Goal: Task Accomplishment & Management: Manage account settings

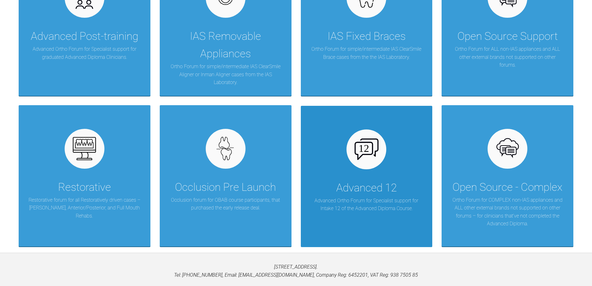
click at [359, 195] on div "Advanced 12" at bounding box center [367, 187] width 61 height 17
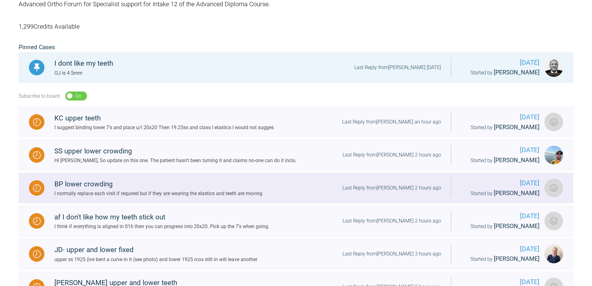
scroll to position [124, 0]
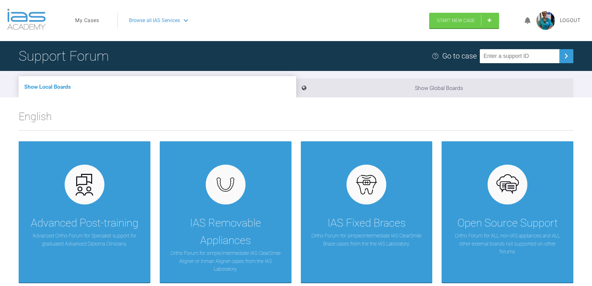
click at [84, 17] on link "My Cases" at bounding box center [87, 20] width 24 height 8
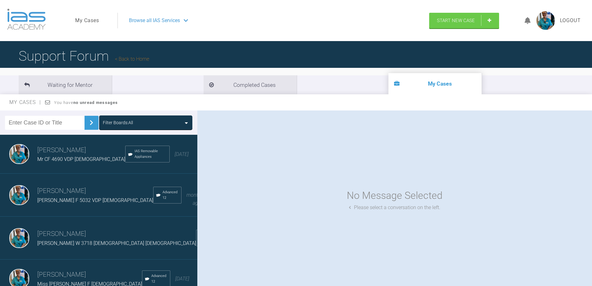
click at [26, 154] on img at bounding box center [19, 154] width 20 height 20
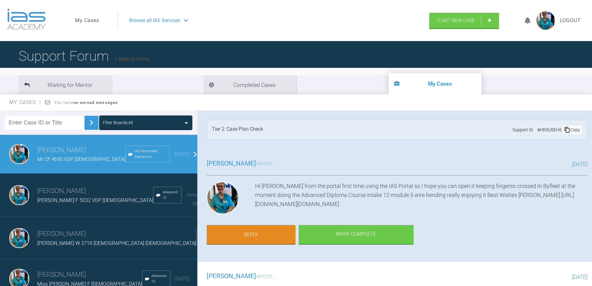
click at [24, 189] on img at bounding box center [19, 195] width 20 height 20
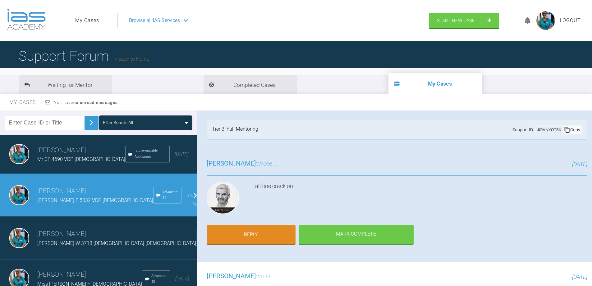
click at [23, 236] on img at bounding box center [19, 238] width 20 height 20
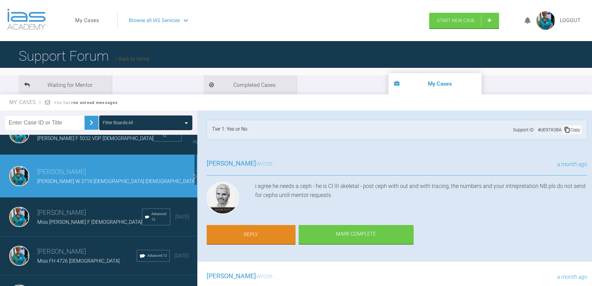
scroll to position [93, 0]
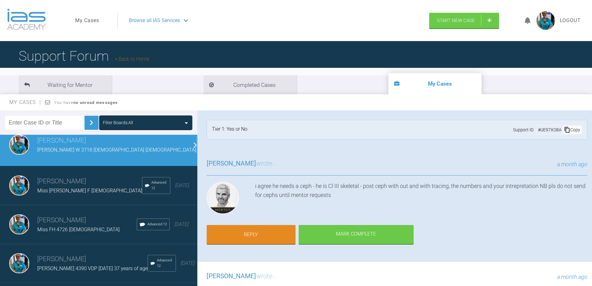
click at [24, 142] on img at bounding box center [19, 145] width 20 height 20
click at [21, 177] on img at bounding box center [19, 185] width 20 height 20
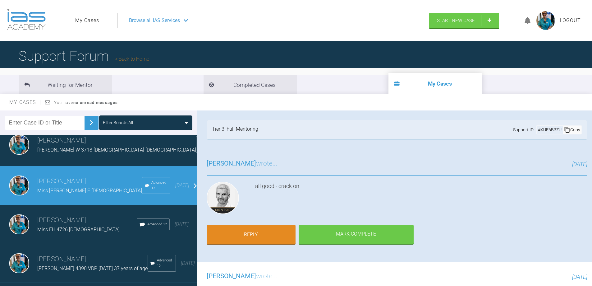
click at [21, 177] on img at bounding box center [19, 185] width 20 height 20
click at [26, 175] on img at bounding box center [19, 185] width 20 height 20
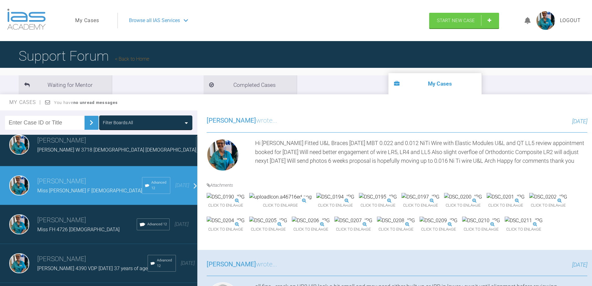
click at [21, 214] on img at bounding box center [19, 224] width 20 height 20
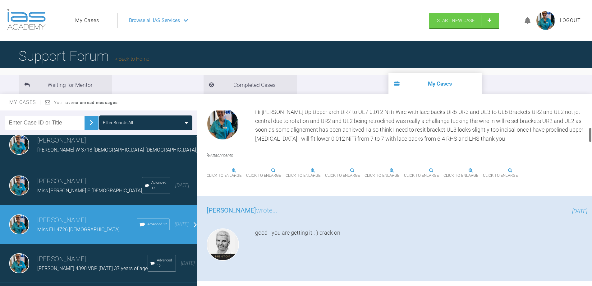
scroll to position [218, 0]
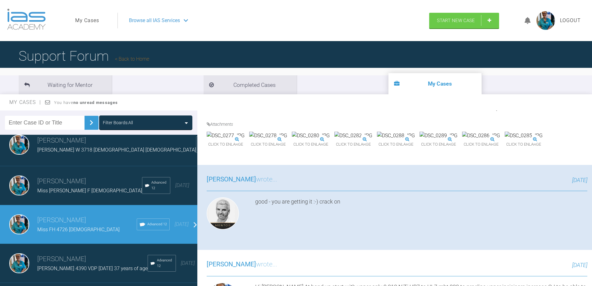
click at [45, 216] on h3 "[PERSON_NAME]" at bounding box center [87, 220] width 100 height 11
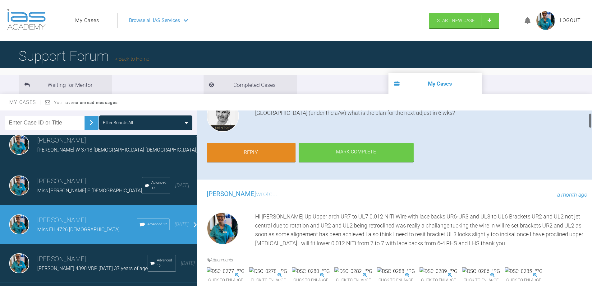
scroll to position [31, 0]
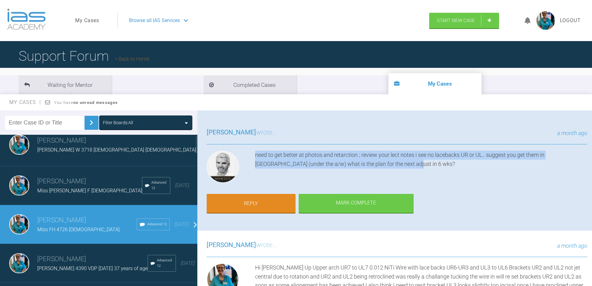
drag, startPoint x: 256, startPoint y: 154, endPoint x: 395, endPoint y: 165, distance: 139.1
click at [395, 165] on div "need to get better at photos and retarction ; review your lect notes i see no l…" at bounding box center [421, 168] width 332 height 35
copy div "need to get better at photos and retarction ; review your lect notes i see no l…"
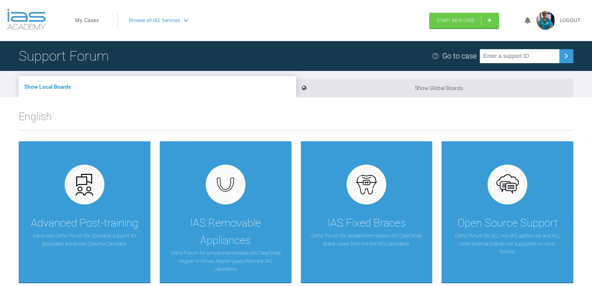
click at [90, 20] on link "My Cases" at bounding box center [87, 20] width 24 height 8
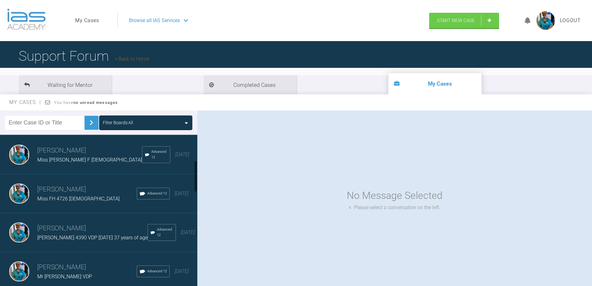
scroll to position [124, 0]
click at [28, 183] on img at bounding box center [19, 193] width 20 height 20
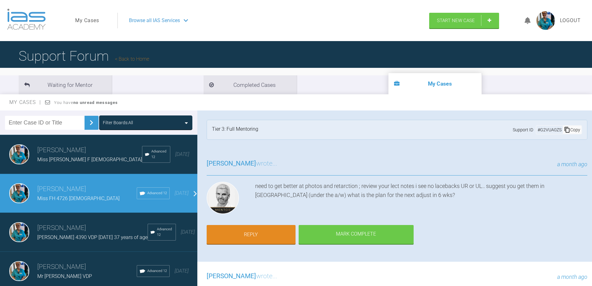
click at [24, 183] on img at bounding box center [19, 193] width 20 height 20
